Goal: Information Seeking & Learning: Understand process/instructions

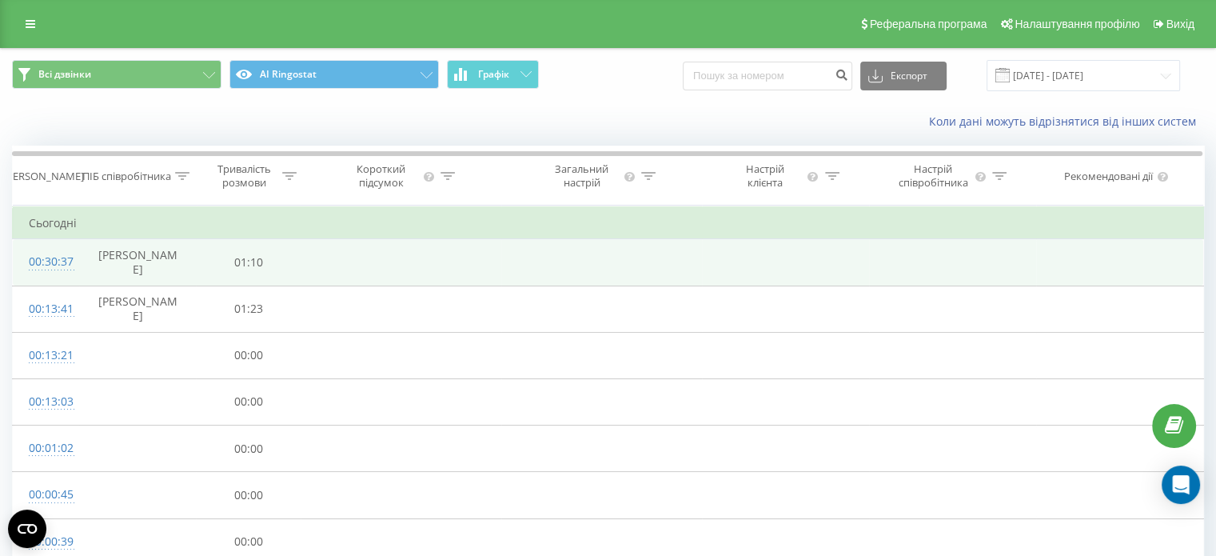
click at [51, 260] on div "00:30:37" at bounding box center [46, 261] width 34 height 31
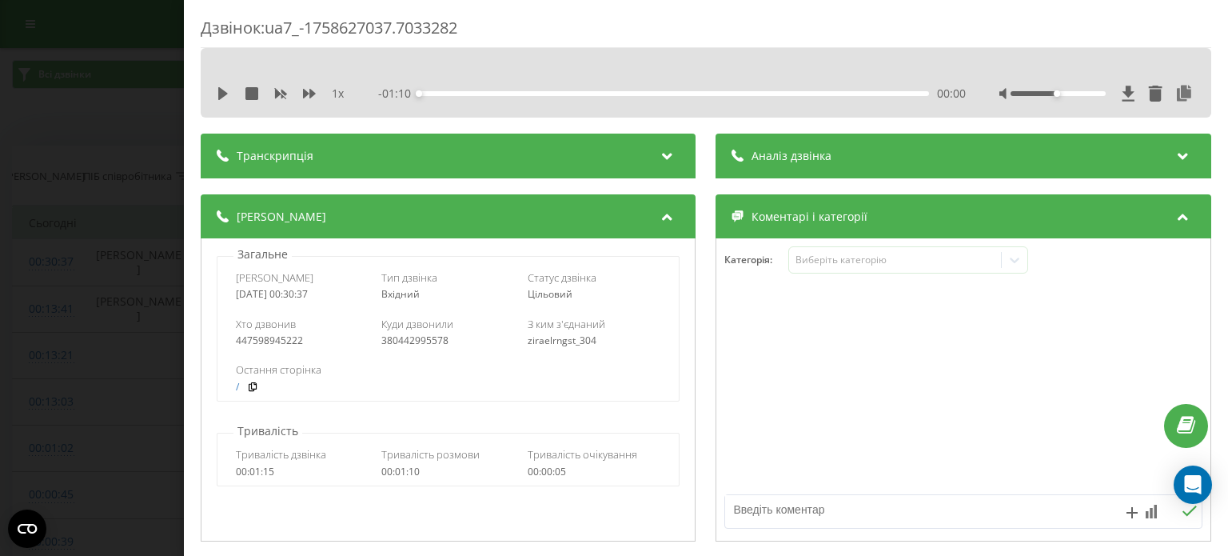
click at [389, 157] on div "Транскрипція" at bounding box center [448, 156] width 495 height 45
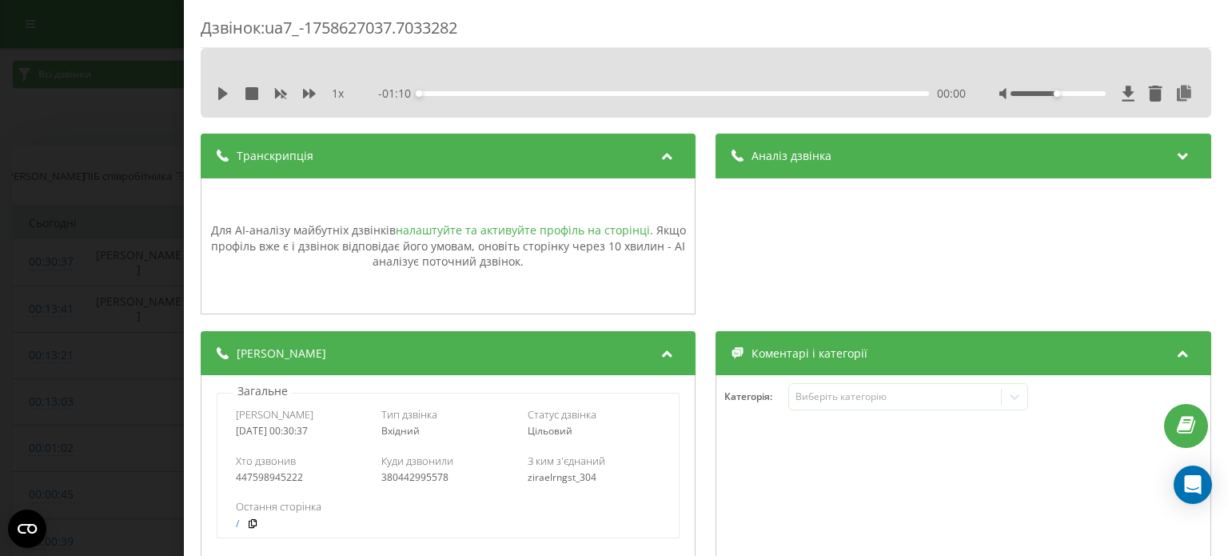
click at [492, 230] on link "налаштуйте та активуйте профіль на сторінці" at bounding box center [523, 229] width 254 height 15
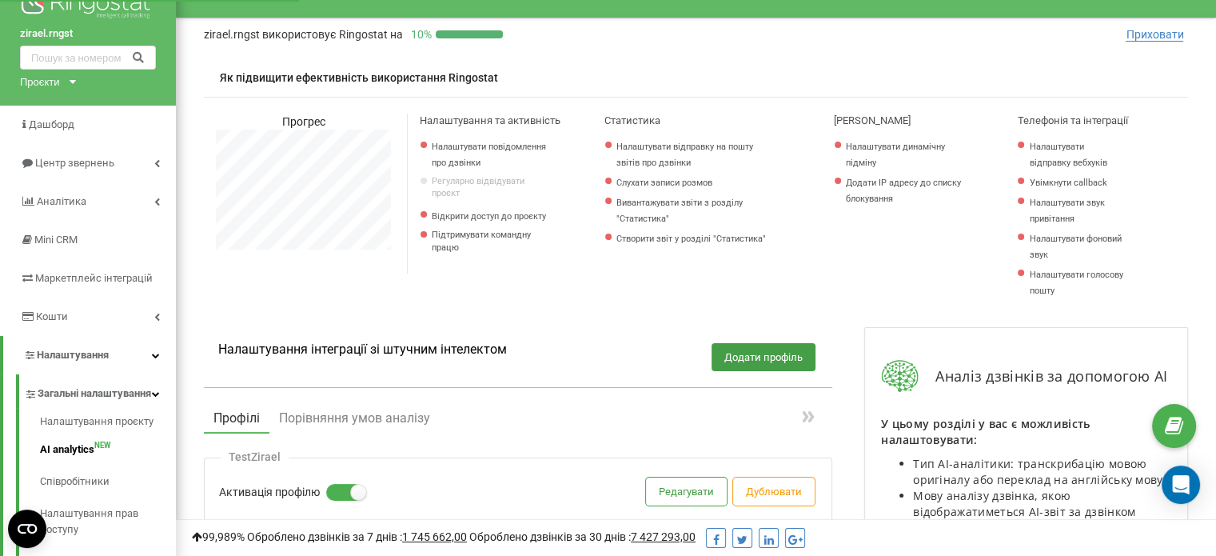
scroll to position [29, 0]
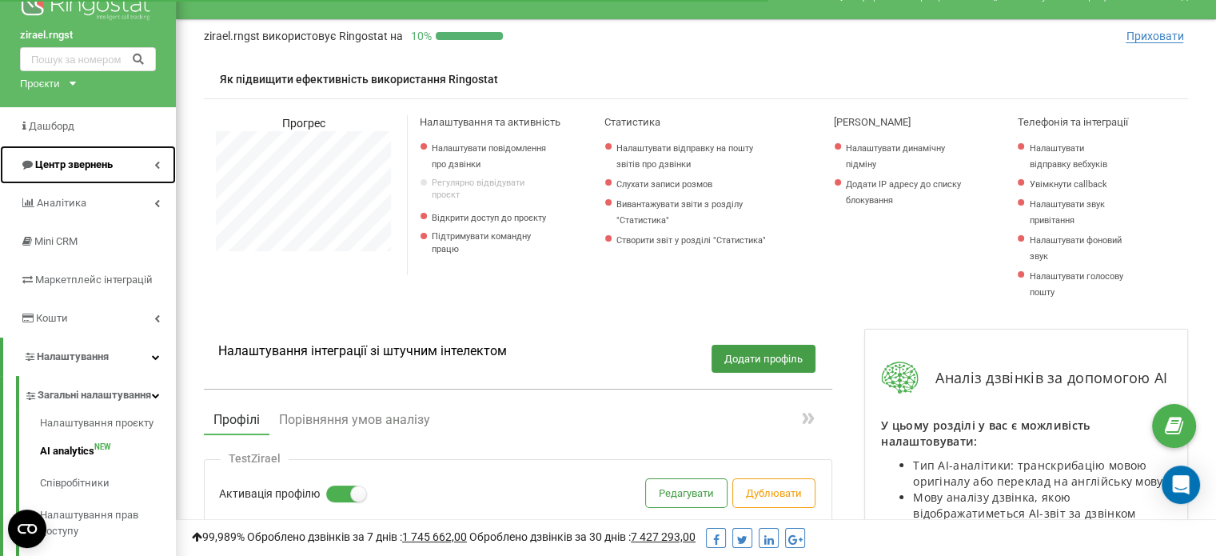
click at [88, 166] on span "Центр звернень" at bounding box center [74, 164] width 78 height 12
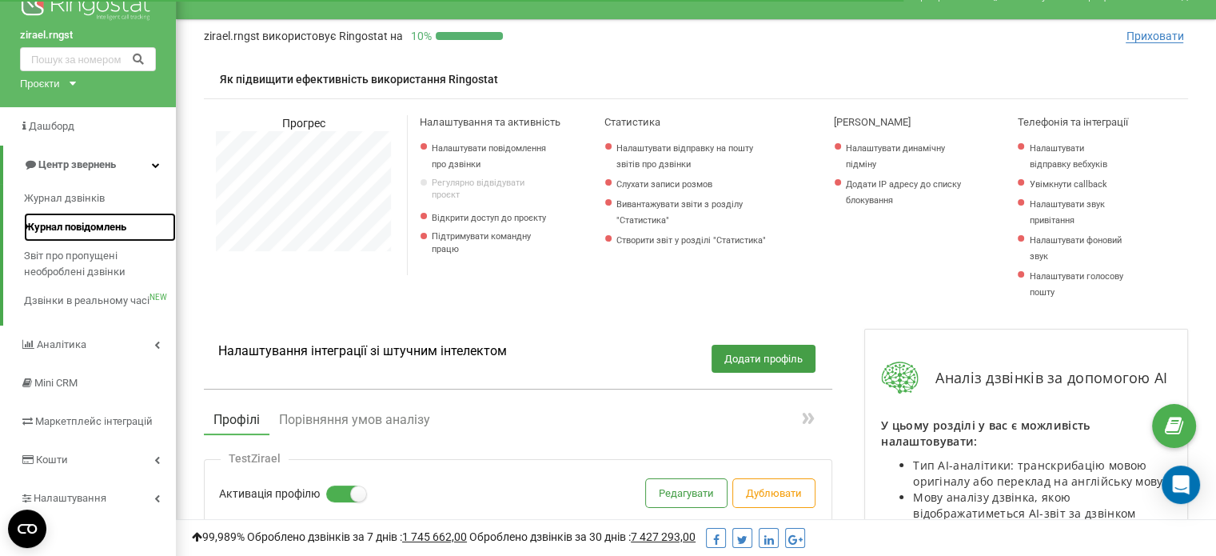
click at [54, 213] on link "Журнал повідомлень" at bounding box center [100, 227] width 152 height 29
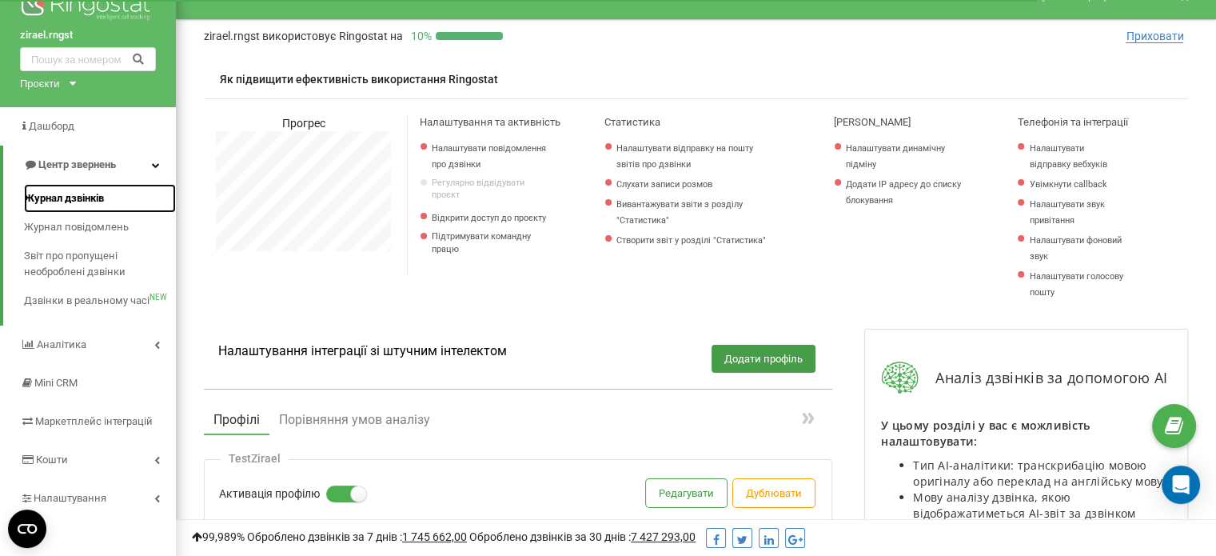
click at [48, 200] on span "Журнал дзвінків" at bounding box center [64, 198] width 80 height 16
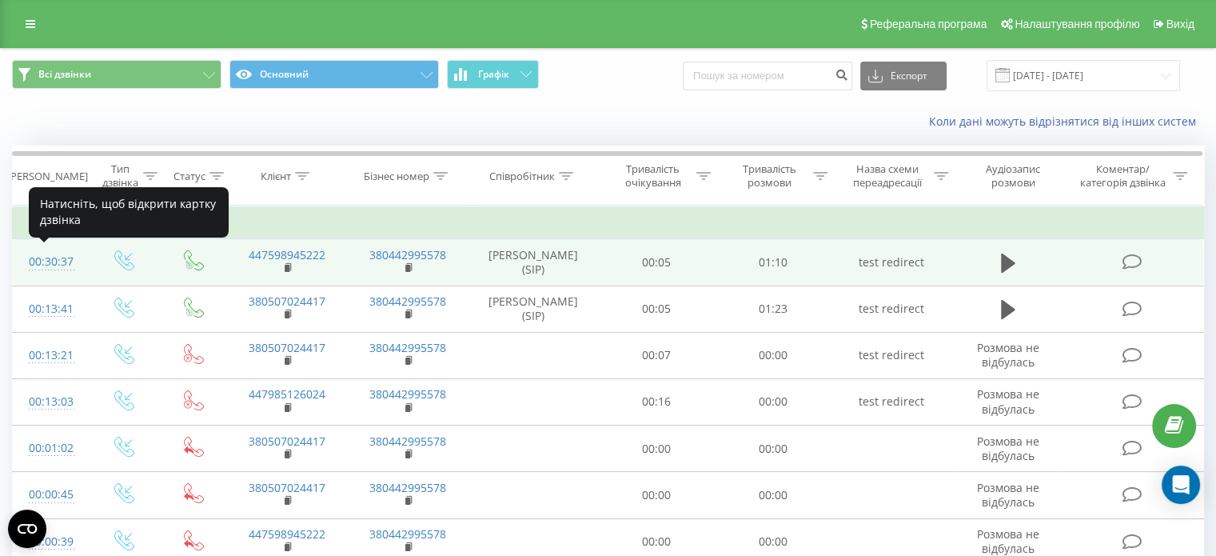
click at [44, 263] on div "00:30:37" at bounding box center [50, 261] width 42 height 31
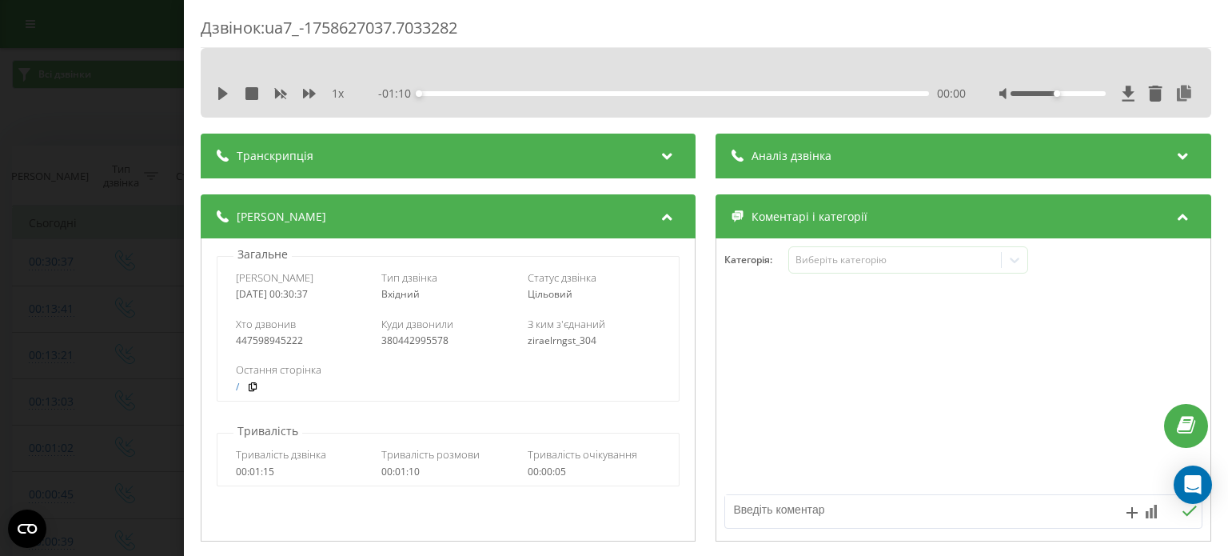
click at [502, 159] on div "Транскрипція" at bounding box center [448, 156] width 495 height 45
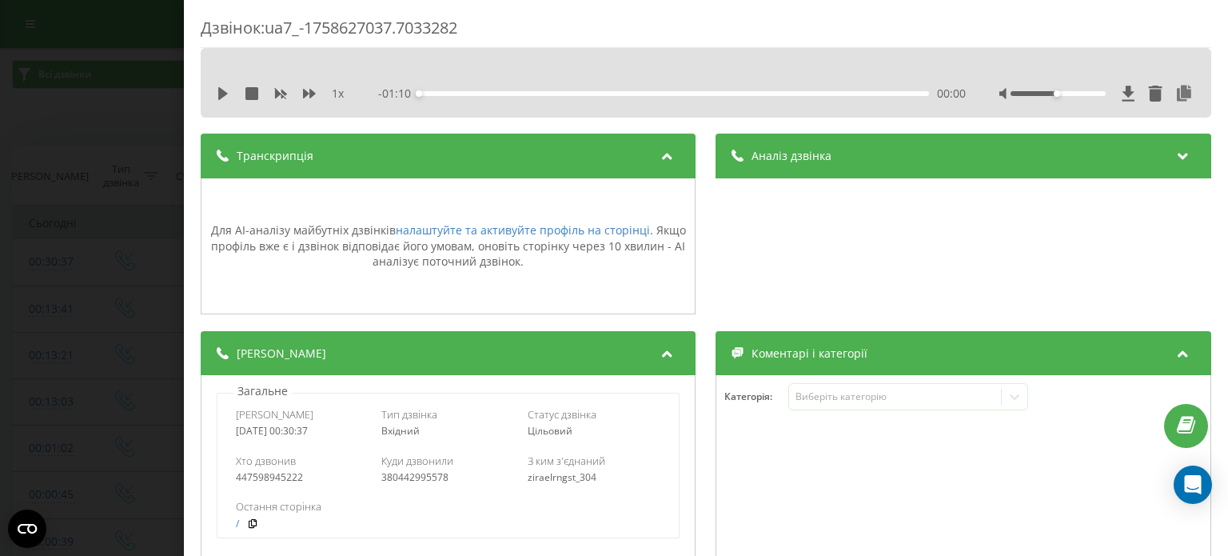
click at [158, 152] on div "Дзвінок : ua7_-1758627037.7033282 1 x - 01:10 00:00 00:00 Транскрипція Для AI-а…" at bounding box center [614, 278] width 1228 height 556
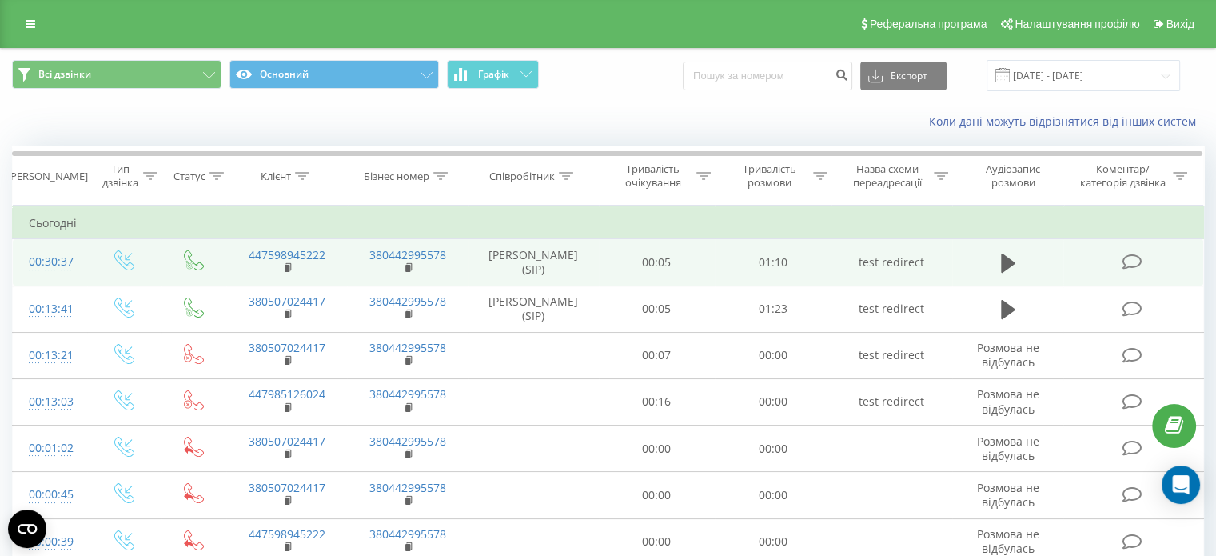
click at [44, 261] on div "00:30:37" at bounding box center [50, 261] width 42 height 31
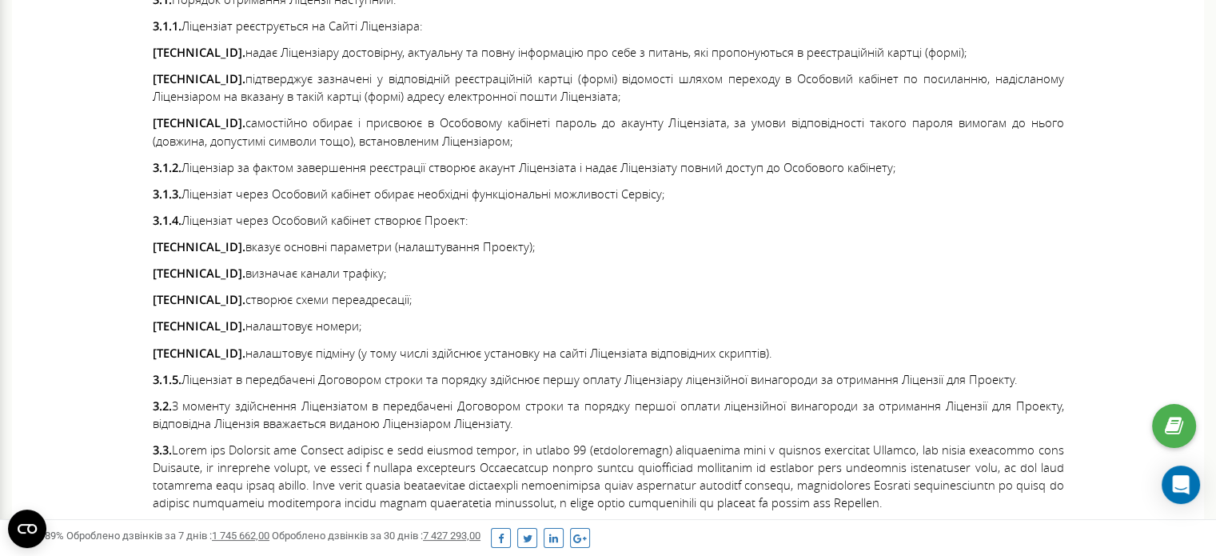
scroll to position [2241, 0]
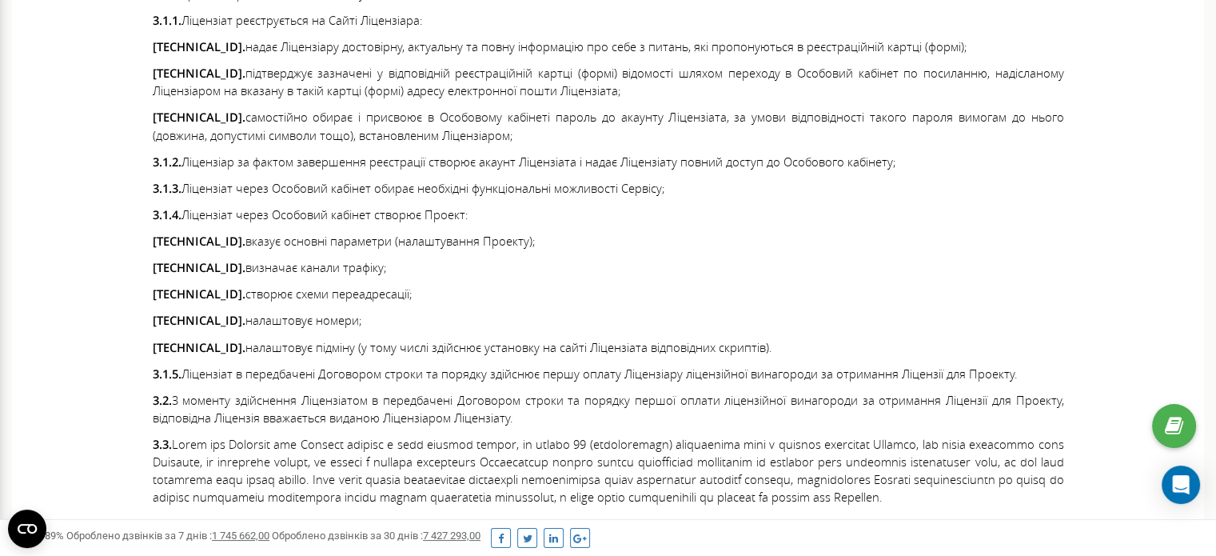
click at [454, 238] on p "[TECHNICAL_ID]. вказує основні параметри (налаштування Проекту);" at bounding box center [609, 241] width 912 height 18
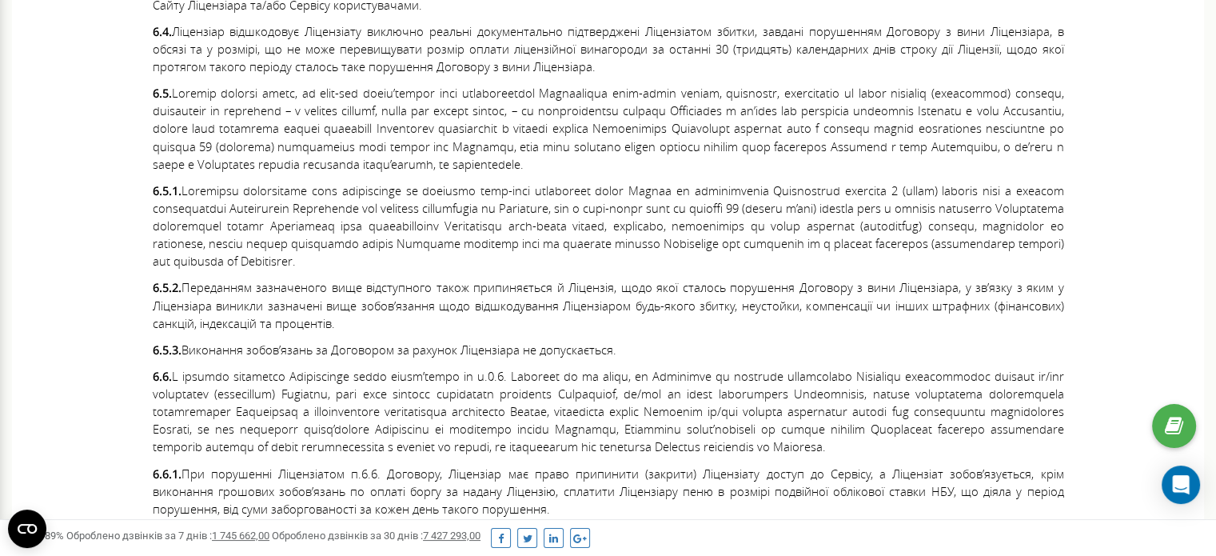
scroll to position [5668, 0]
